Goal: Task Accomplishment & Management: Use online tool/utility

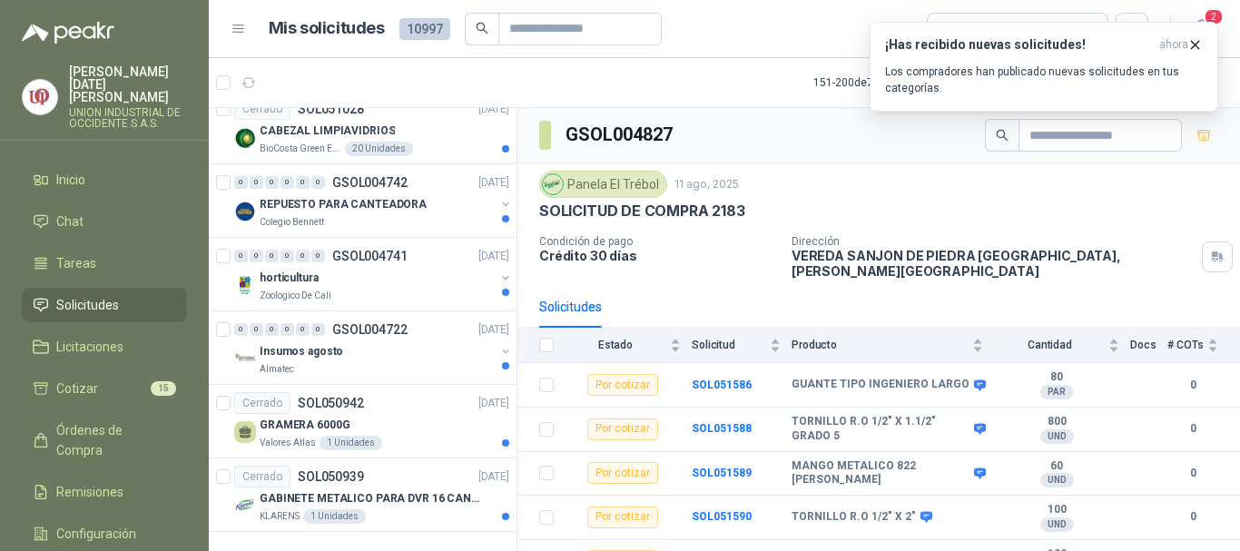
scroll to position [1351, 0]
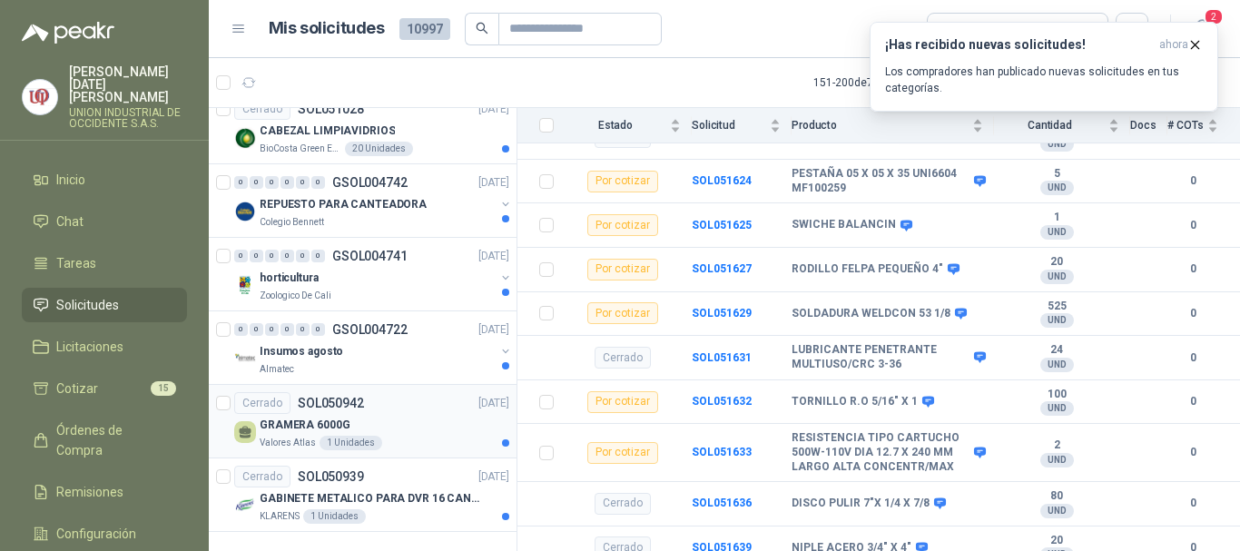
click at [300, 289] on p "Zoologico De Cali" at bounding box center [296, 296] width 72 height 15
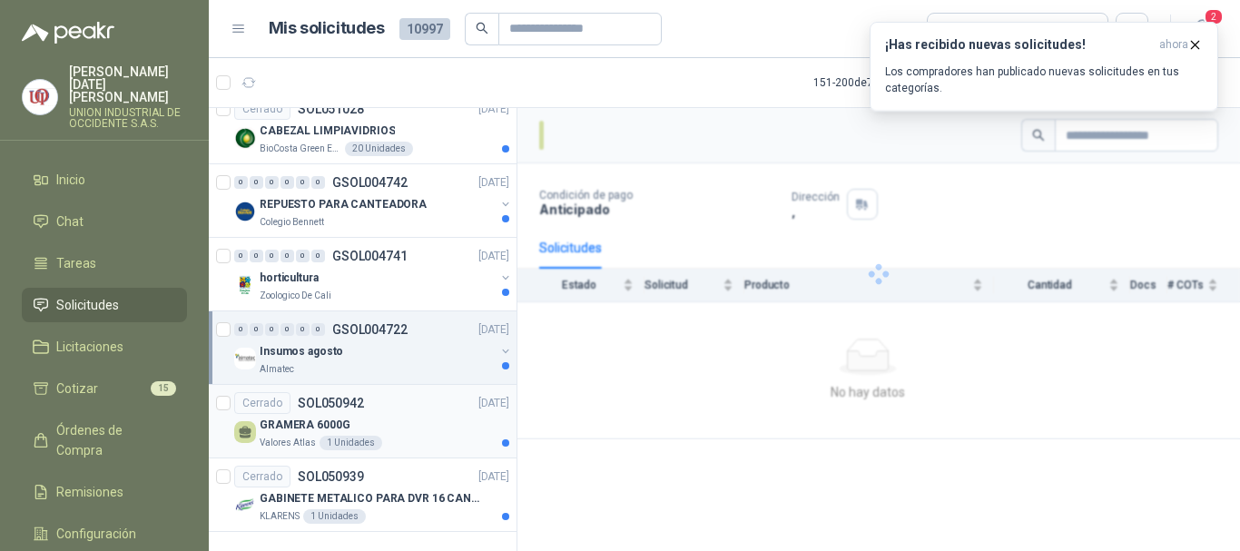
click at [308, 417] on p "GRAMERA 6000G" at bounding box center [305, 425] width 90 height 17
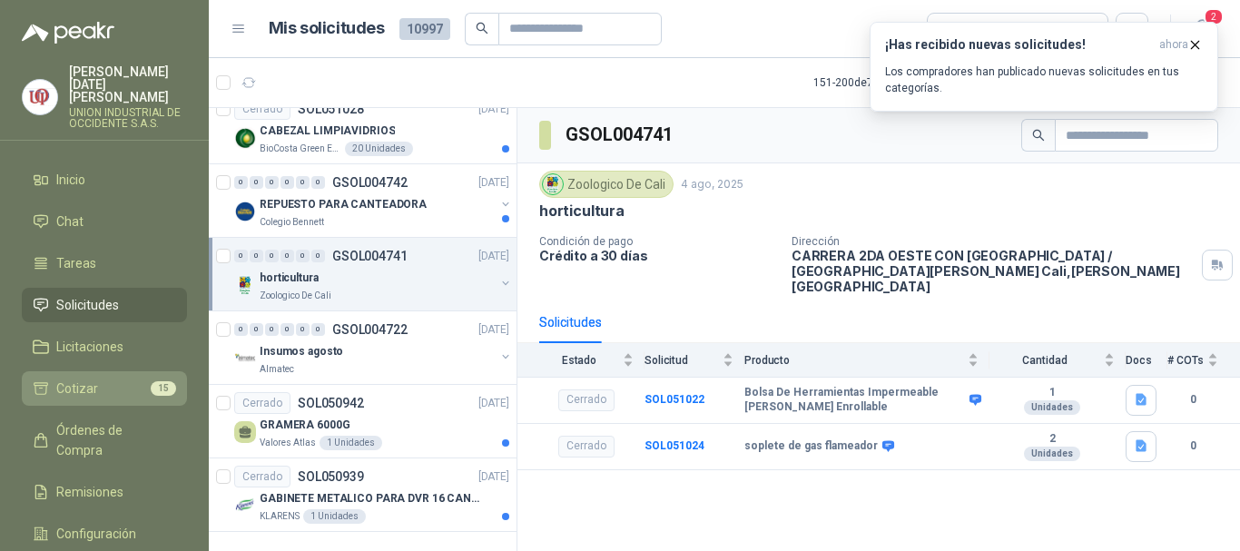
click at [98, 371] on link "Cotizar 15" at bounding box center [104, 388] width 165 height 34
